Goal: Task Accomplishment & Management: Complete application form

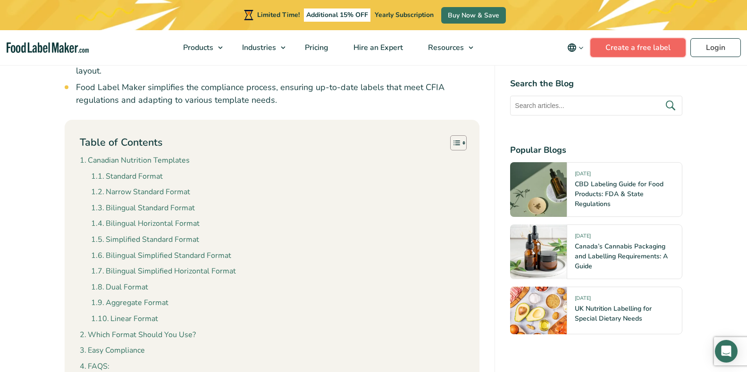
click at [657, 48] on link "Create a free label" at bounding box center [637, 47] width 95 height 19
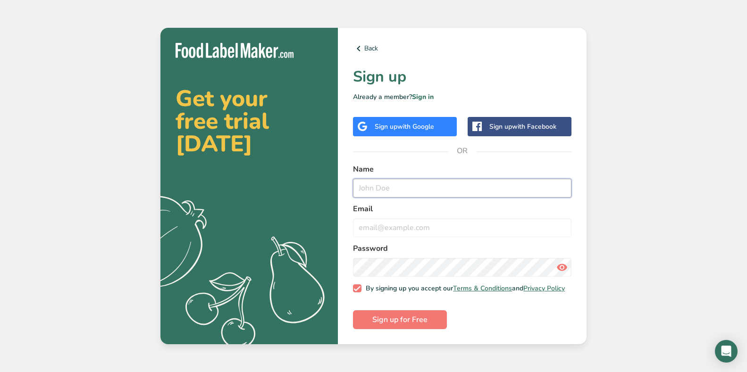
click at [413, 181] on input "text" at bounding box center [462, 188] width 218 height 19
click at [402, 221] on input "email" at bounding box center [462, 227] width 218 height 19
click at [401, 348] on div "Get your free trial [DATE] .a{fill:#f5f3ed;} Back Sign up Already a member? Sig…" at bounding box center [373, 186] width 747 height 372
click at [365, 44] on link "Back" at bounding box center [462, 48] width 218 height 11
